Goal: Answer question/provide support: Share knowledge or assist other users

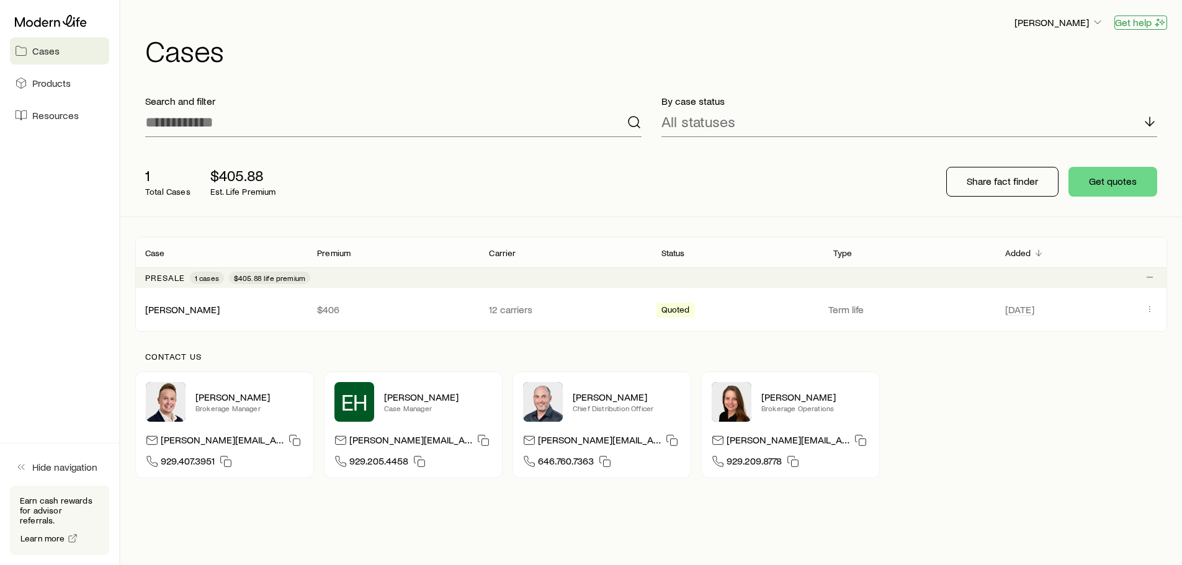
click at [1134, 21] on button "Get help" at bounding box center [1141, 23] width 53 height 14
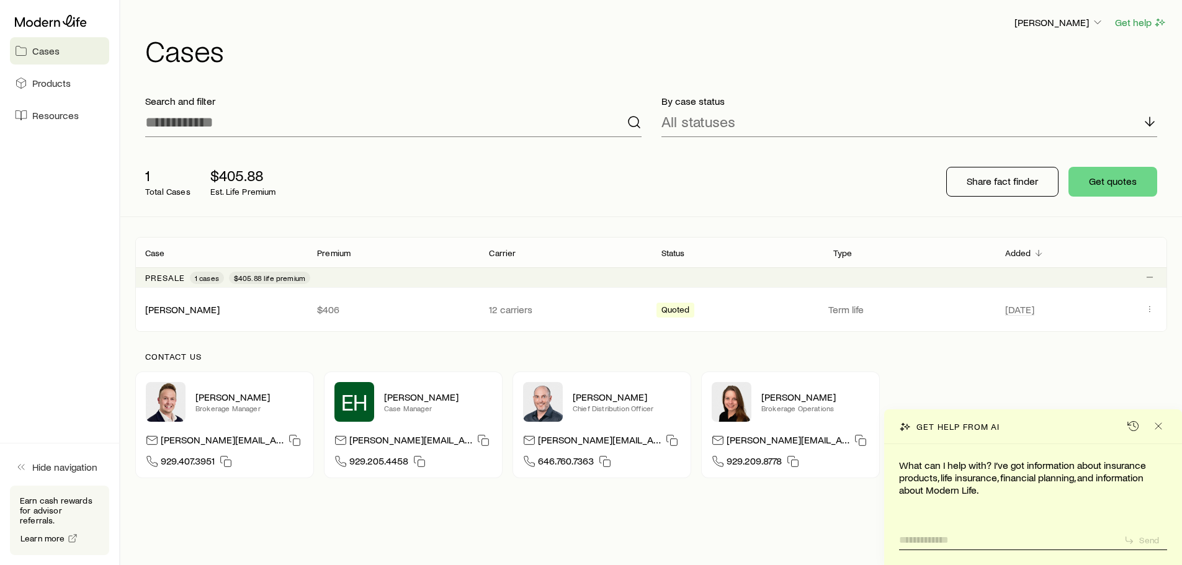
click at [945, 540] on textarea at bounding box center [1006, 536] width 215 height 19
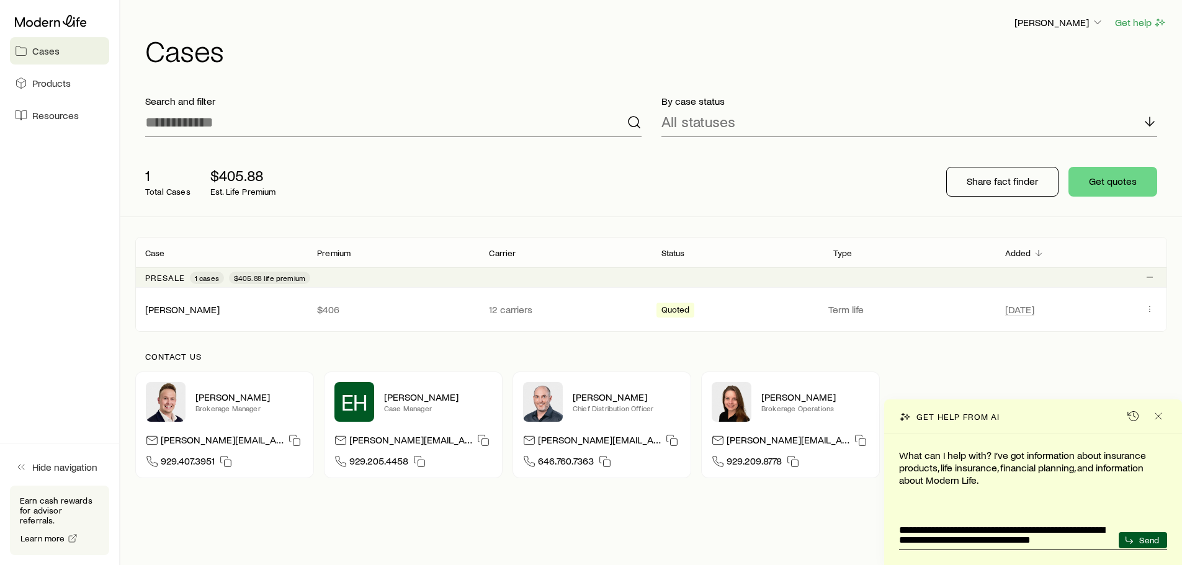
type textarea "**********"
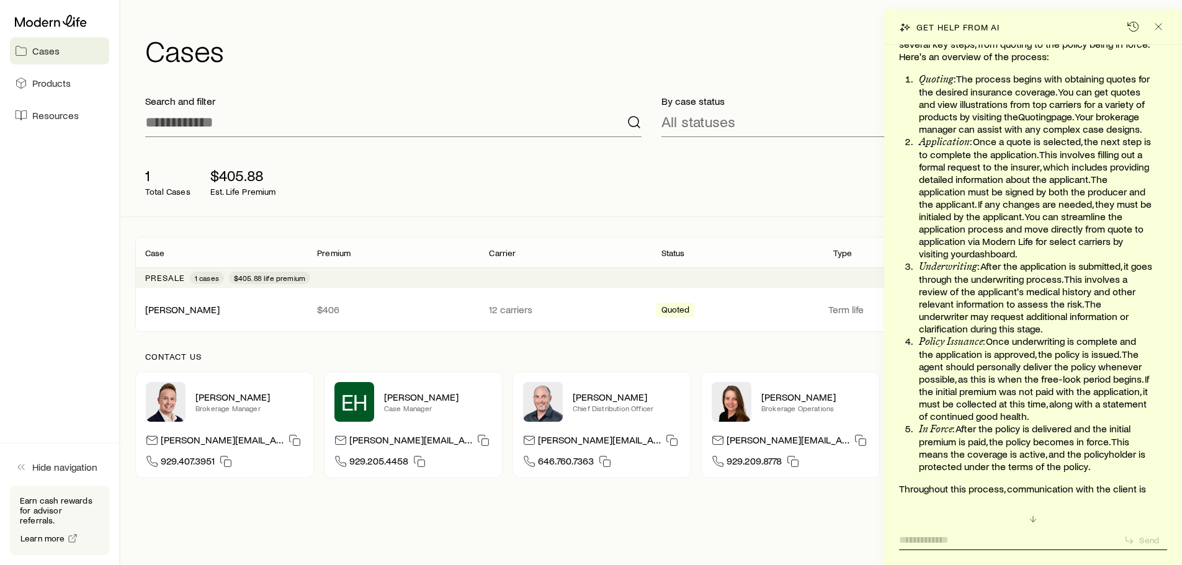
scroll to position [74, 0]
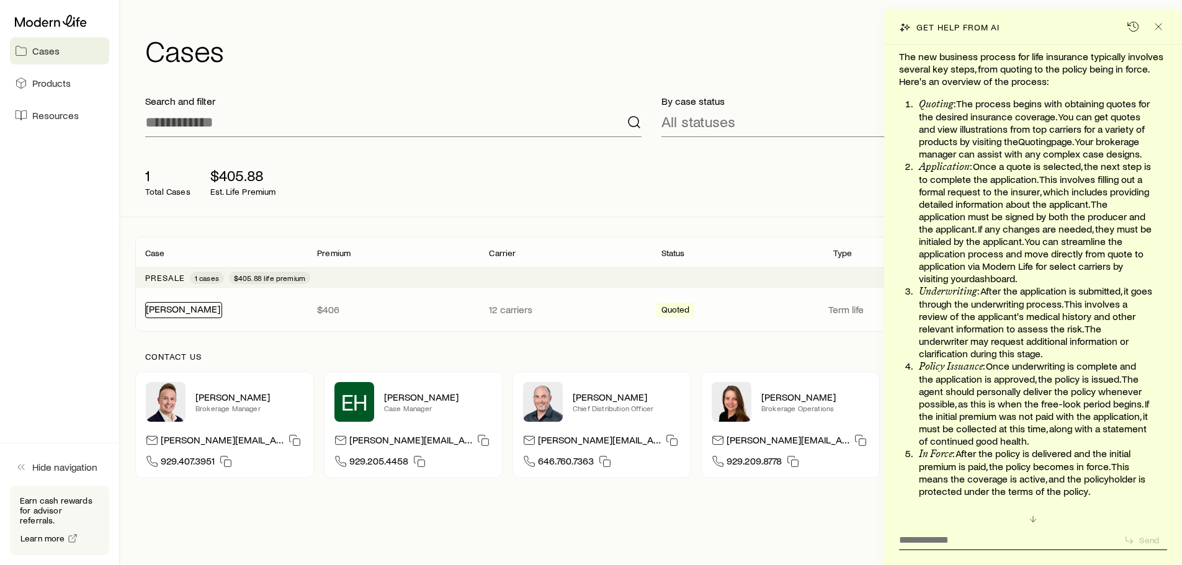
click at [171, 310] on link "[PERSON_NAME]" at bounding box center [183, 309] width 74 height 12
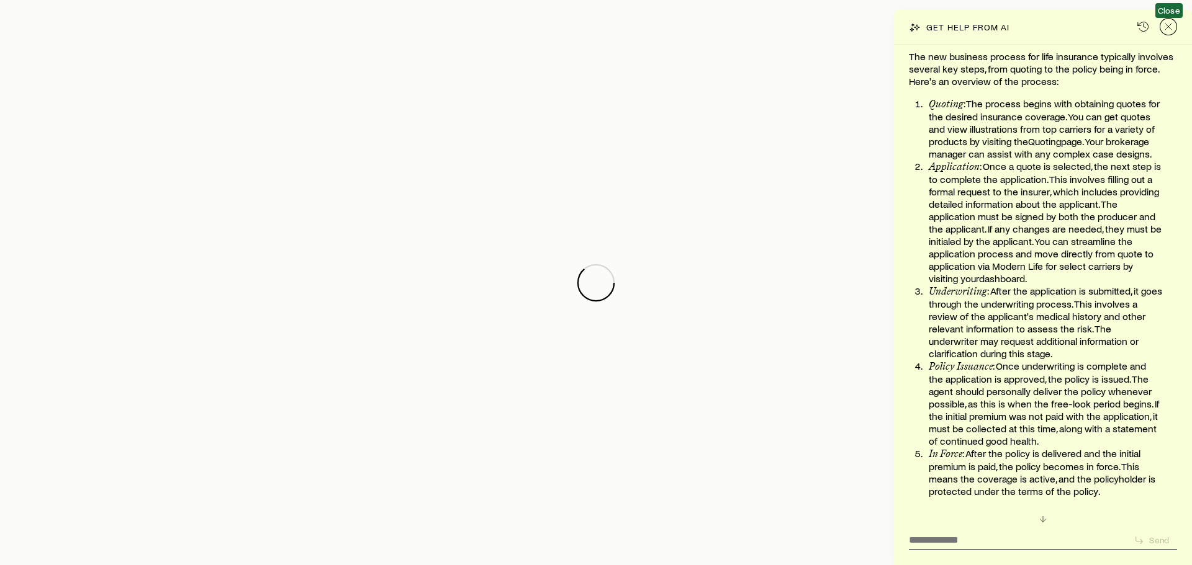
drag, startPoint x: 1171, startPoint y: 26, endPoint x: 1171, endPoint y: 38, distance: 11.8
click at [1171, 27] on icon "Close" at bounding box center [1168, 26] width 12 height 12
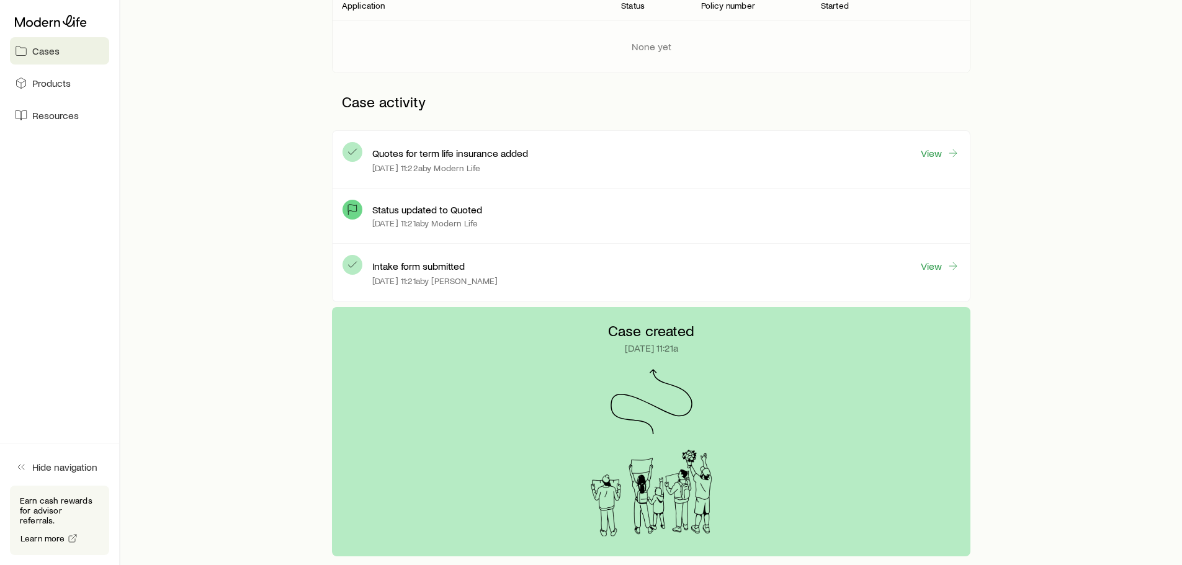
scroll to position [340, 0]
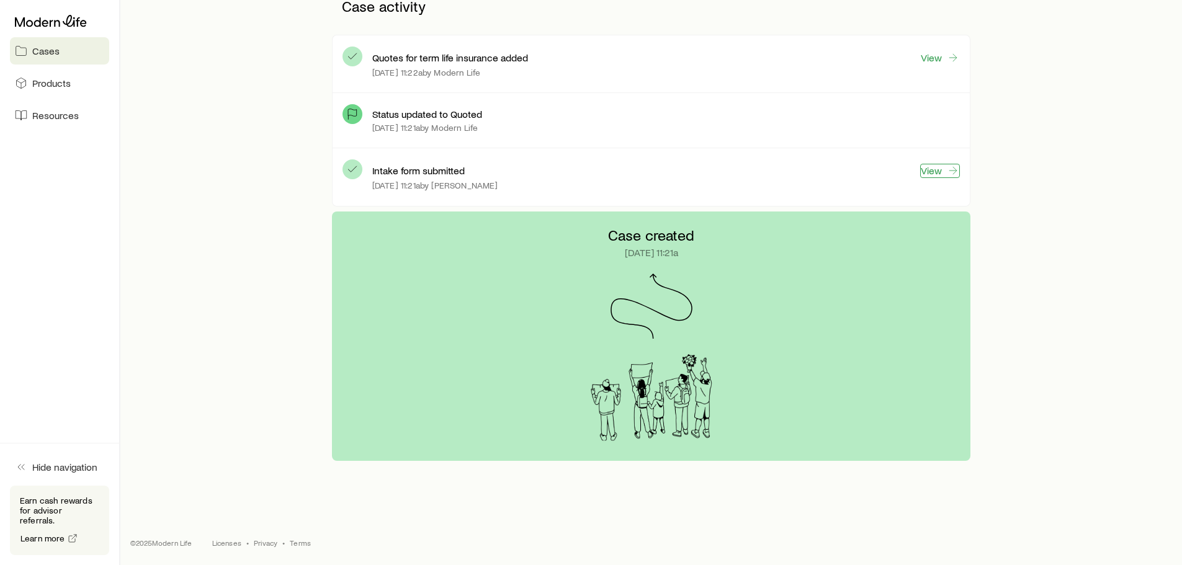
click at [937, 173] on link "View" at bounding box center [940, 171] width 40 height 14
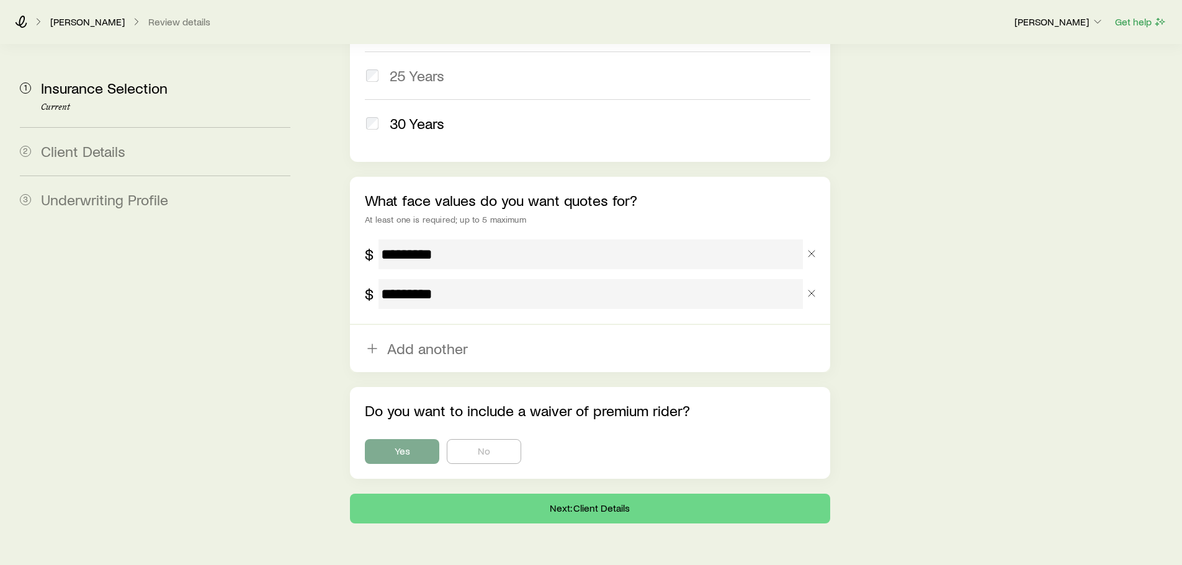
scroll to position [755, 0]
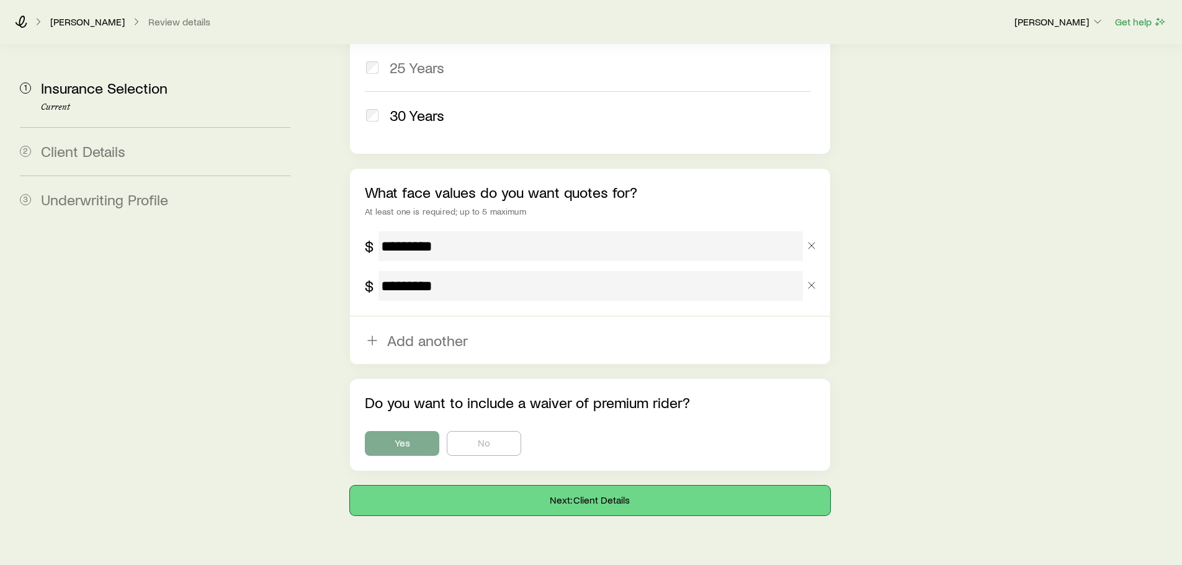
click at [601, 486] on button "Next: Client Details" at bounding box center [590, 501] width 480 height 30
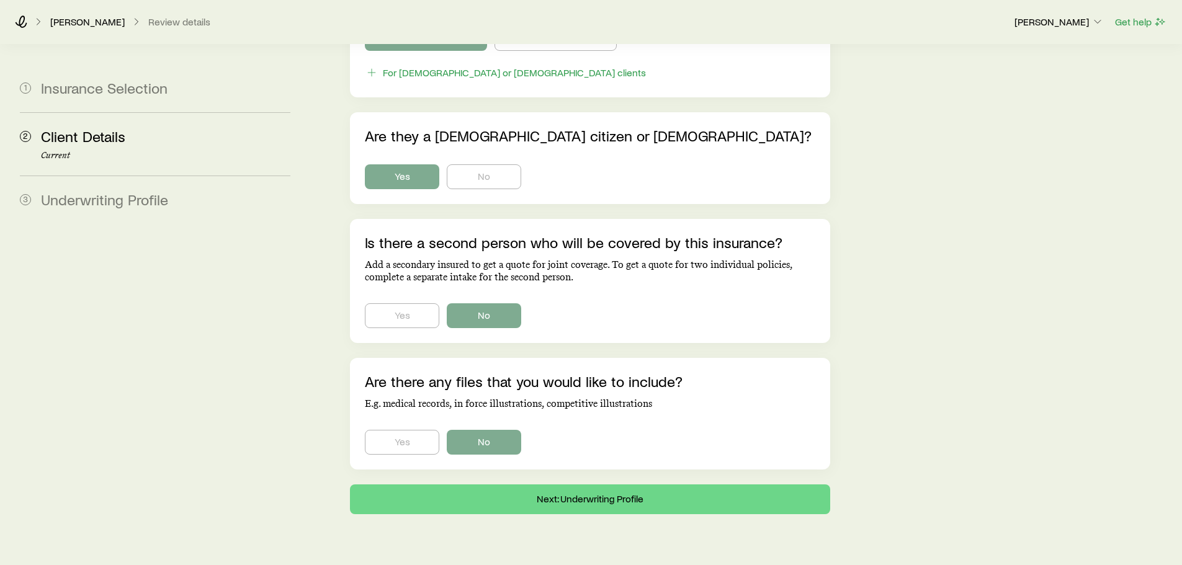
scroll to position [737, 0]
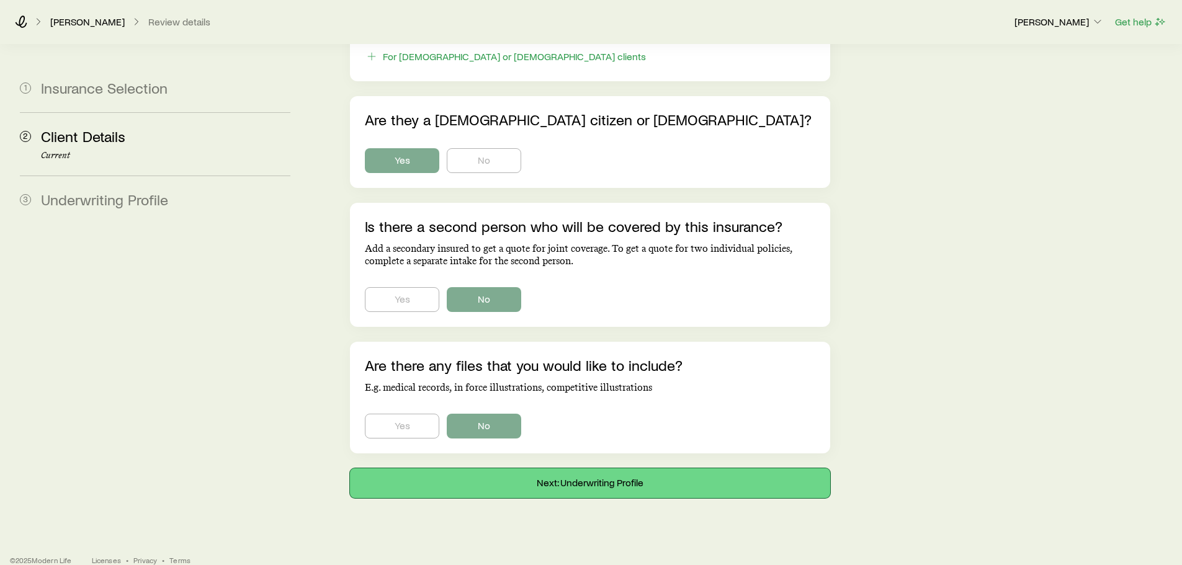
click at [614, 469] on button "Next: Underwriting Profile" at bounding box center [590, 484] width 480 height 30
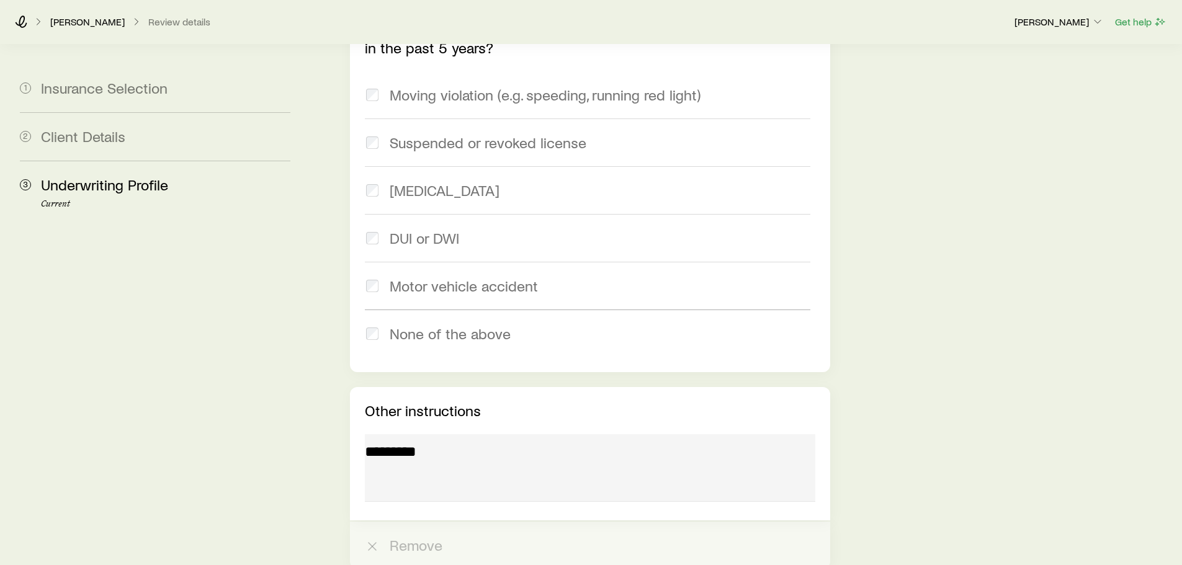
scroll to position [1738, 0]
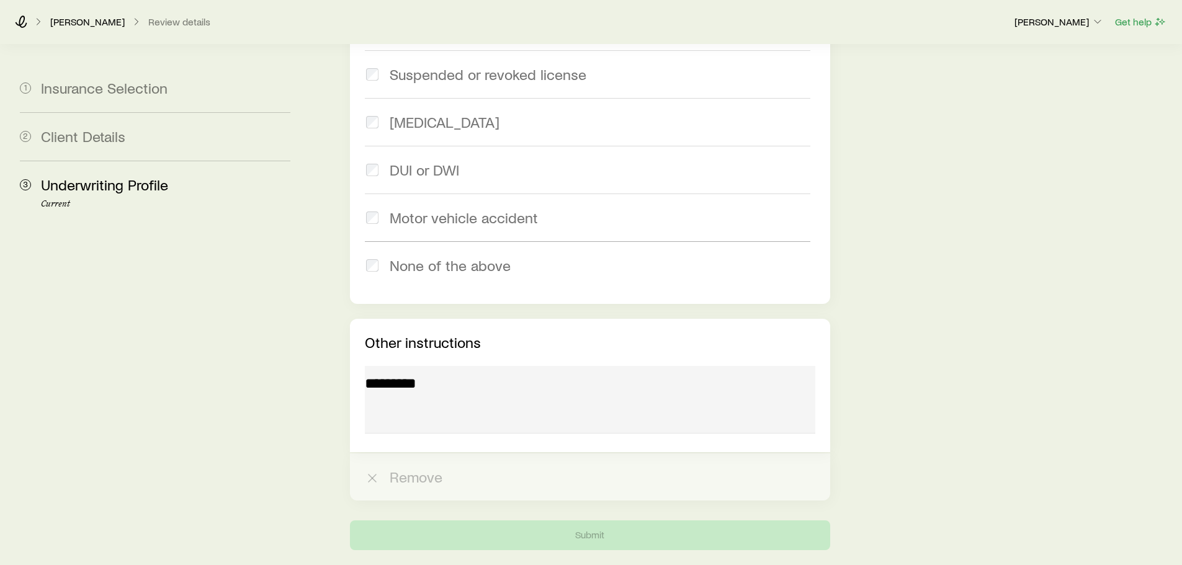
click at [412, 366] on div at bounding box center [590, 401] width 450 height 71
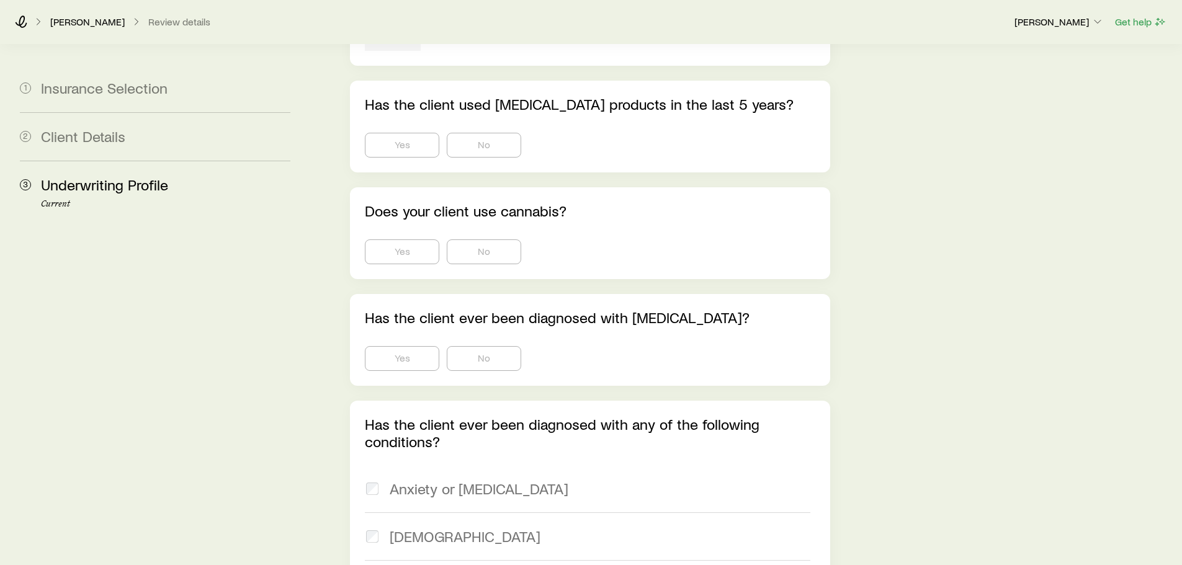
scroll to position [255, 0]
